Goal: Task Accomplishment & Management: Use online tool/utility

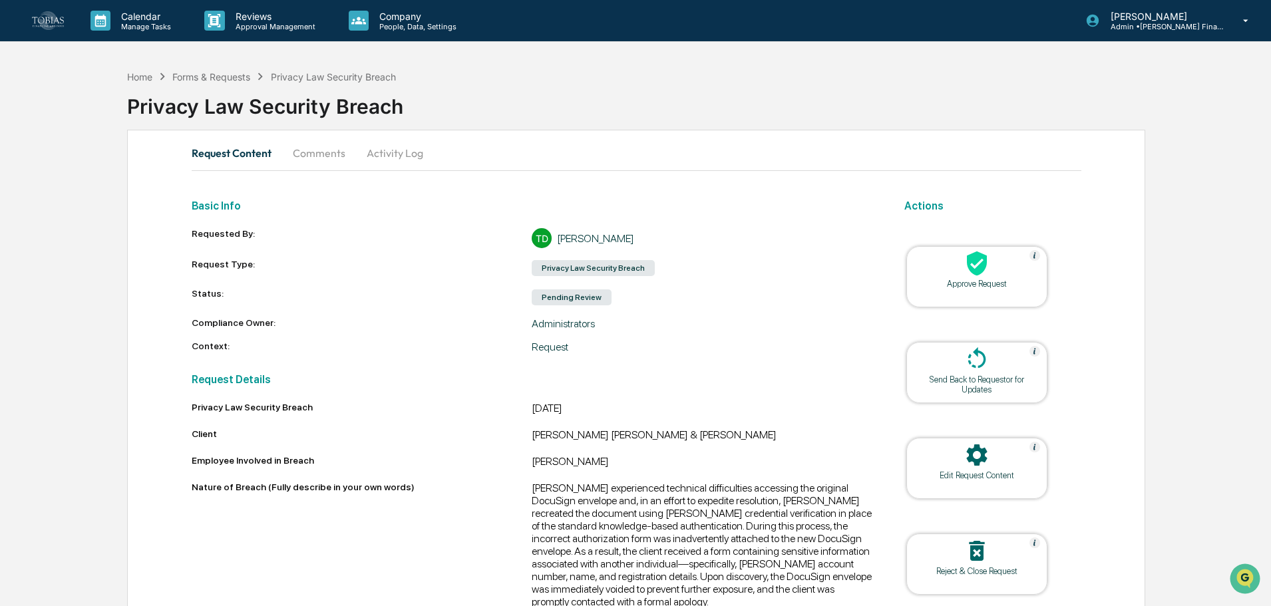
click at [797, 333] on div "Requested By: TD [PERSON_NAME] Request Type: Privacy Law Security Breach Status…" at bounding box center [532, 290] width 681 height 125
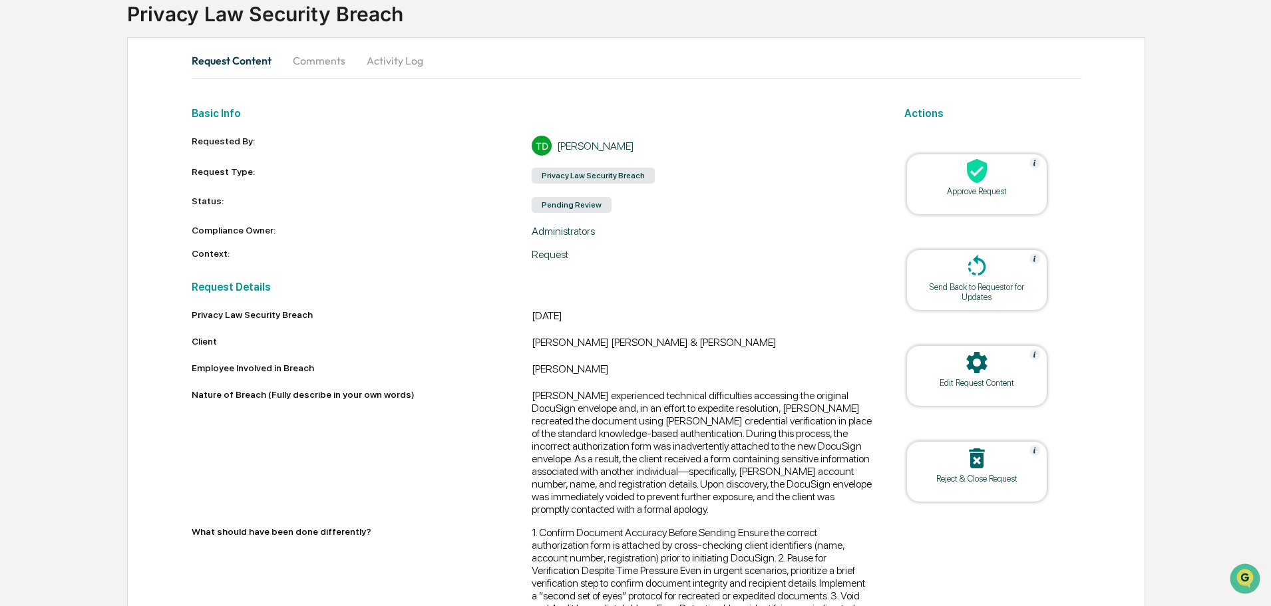
scroll to position [194, 0]
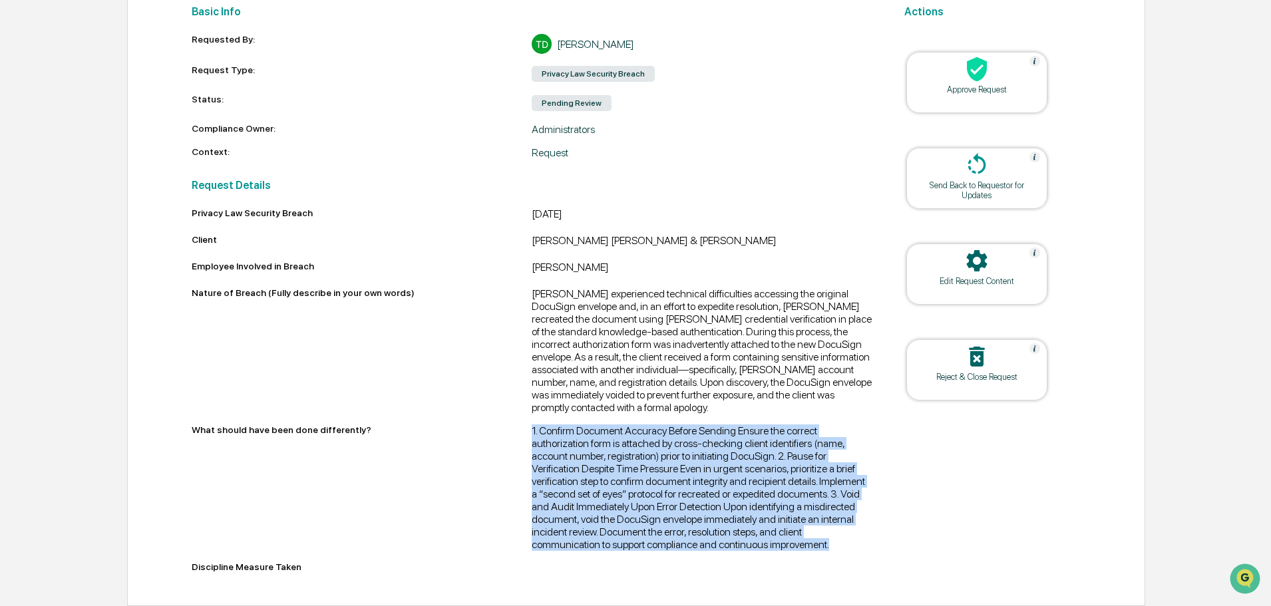
drag, startPoint x: 531, startPoint y: 431, endPoint x: 777, endPoint y: 554, distance: 275.3
click at [777, 554] on div "Privacy Law Security Breach [DATE] Client [PERSON_NAME] [PERSON_NAME] & [PERSON…" at bounding box center [532, 393] width 681 height 370
copy div "1. Confirm Document Accuracy Before Sending Ensure the correct authorization fo…"
click at [696, 353] on div "[PERSON_NAME] experienced technical difficulties accessing the original DocuSig…" at bounding box center [702, 351] width 341 height 126
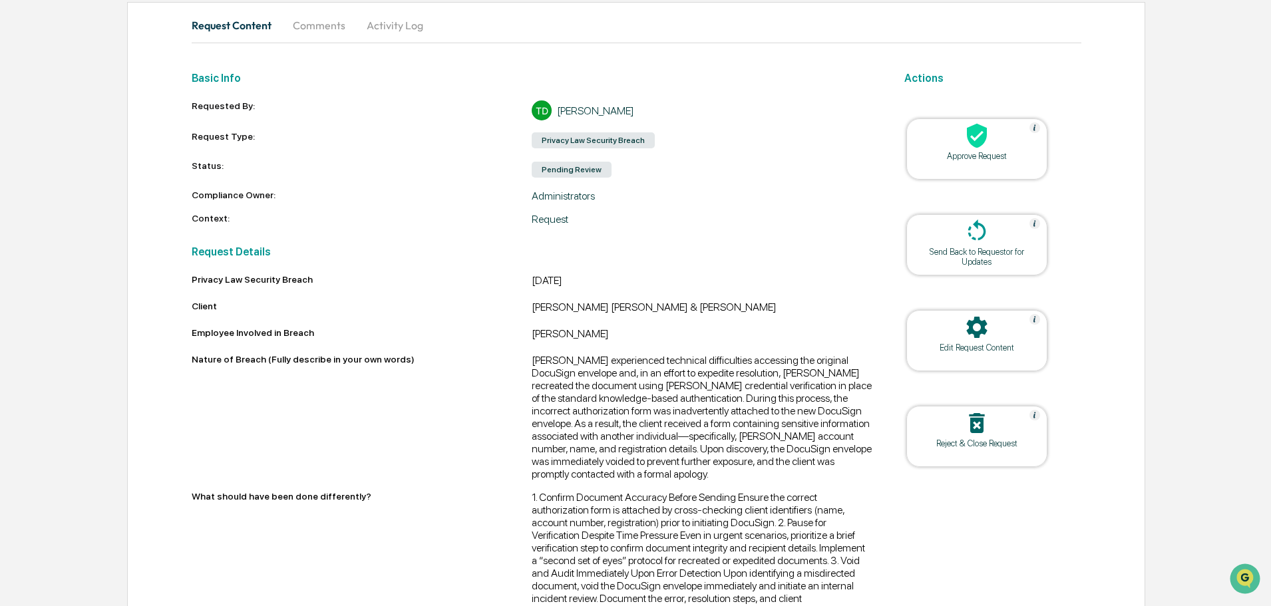
scroll to position [194, 0]
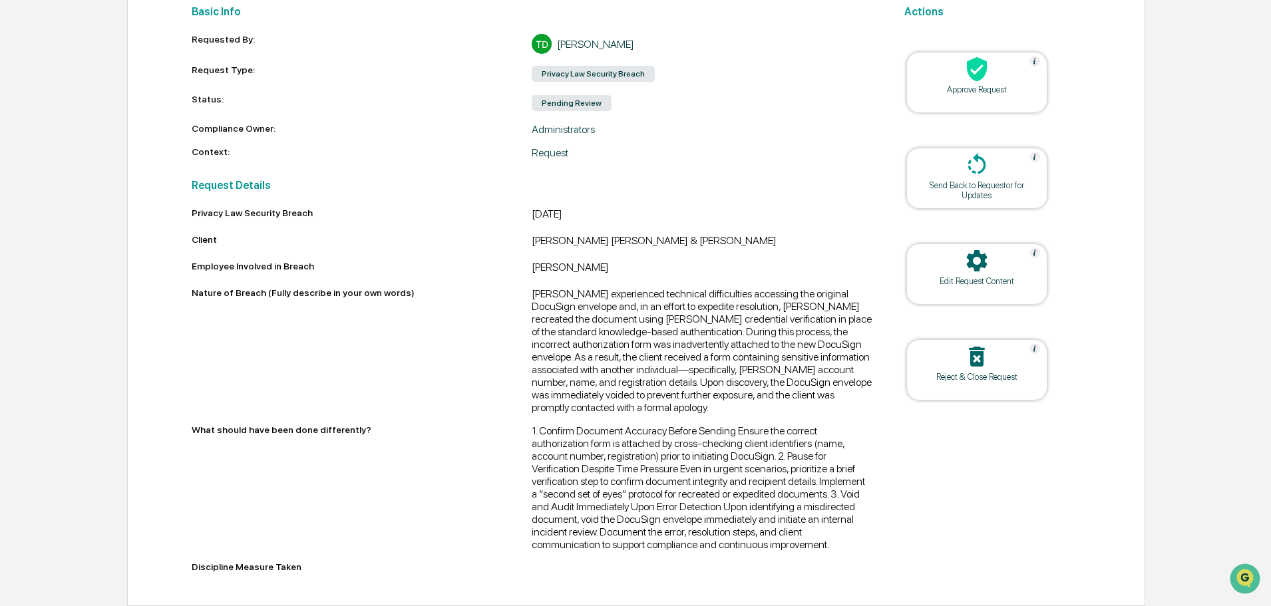
click at [797, 478] on div "1. Confirm Document Accuracy Before Sending Ensure the correct authorization fo…" at bounding box center [702, 488] width 341 height 126
click at [984, 189] on div "Send Back to Requestor for Updates" at bounding box center [977, 190] width 120 height 20
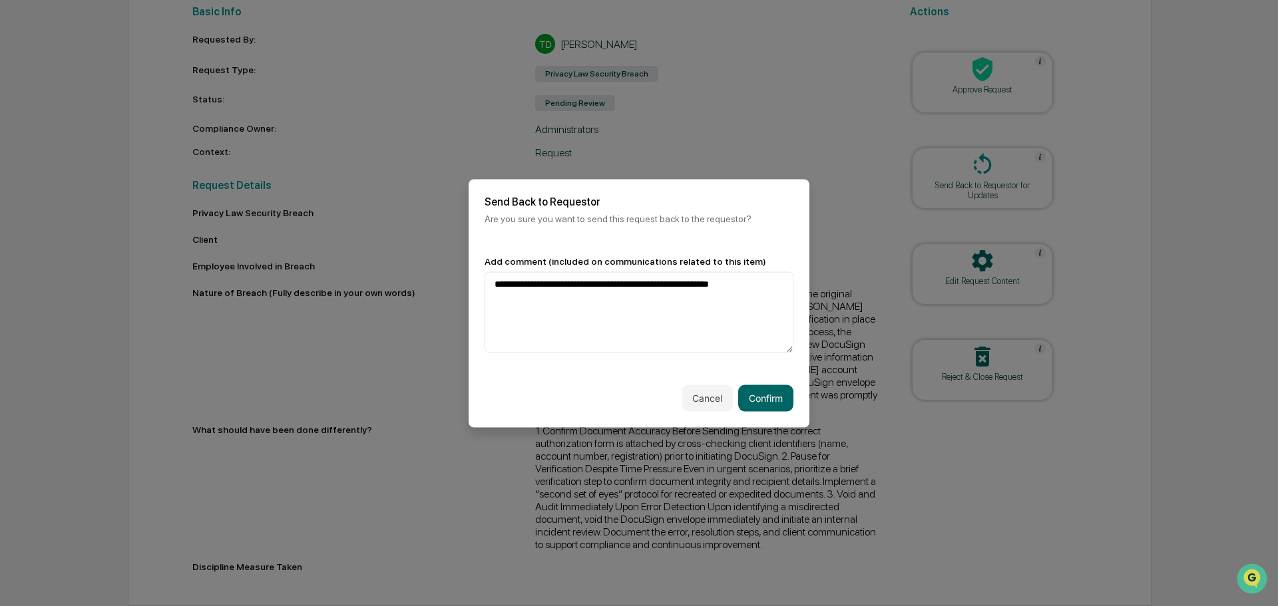
type textarea "**********"
click at [777, 403] on button "Confirm" at bounding box center [765, 398] width 55 height 27
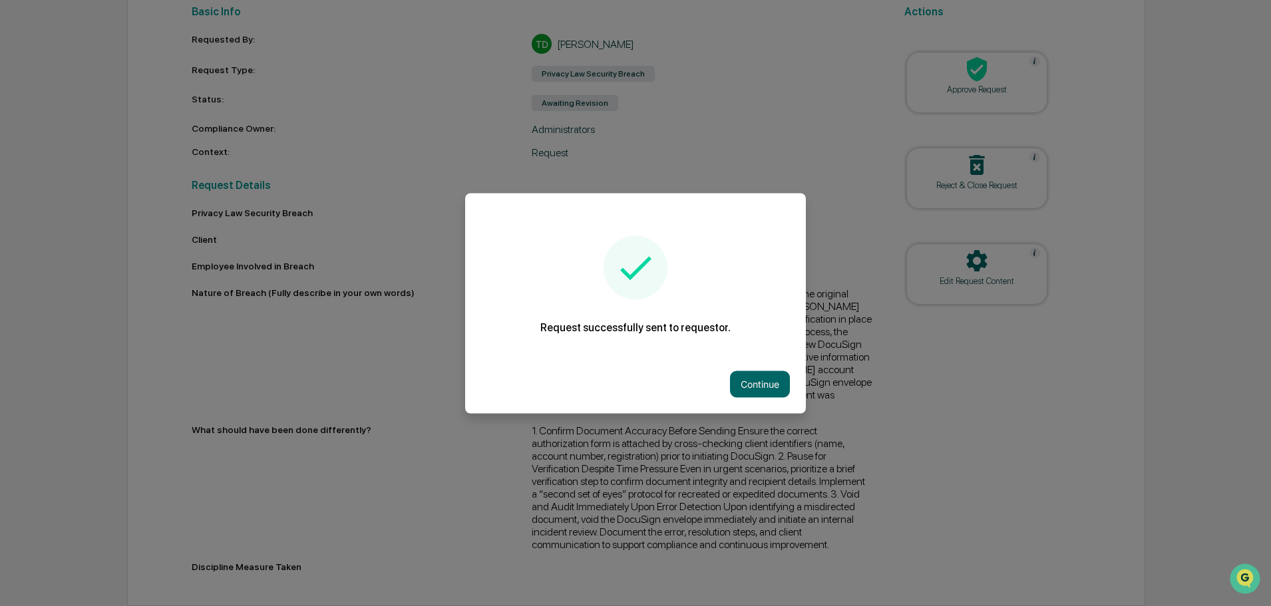
click at [755, 387] on button "Continue" at bounding box center [760, 384] width 60 height 27
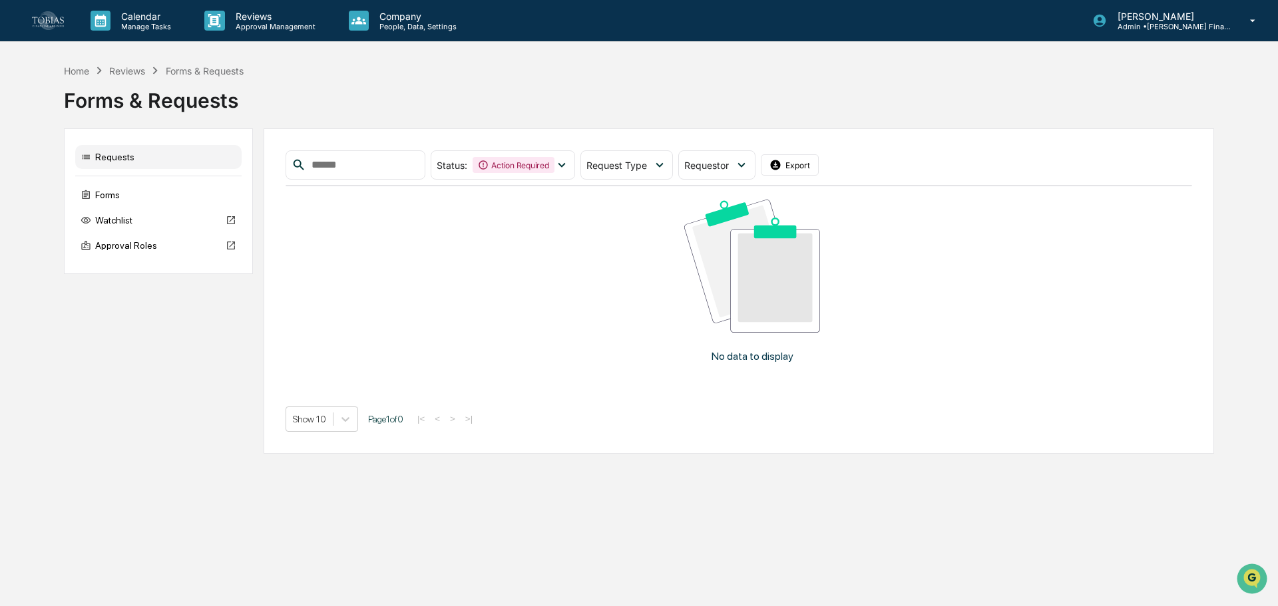
click at [143, 421] on div "Requests Forms Watchlist Approval Roles Status : Action Required Select/Deselec…" at bounding box center [639, 290] width 1150 height 325
click at [109, 452] on div "Requests Forms Watchlist Approval Roles Status : Action Required Select/Deselec…" at bounding box center [639, 290] width 1150 height 325
